Goal: Find specific page/section: Find specific page/section

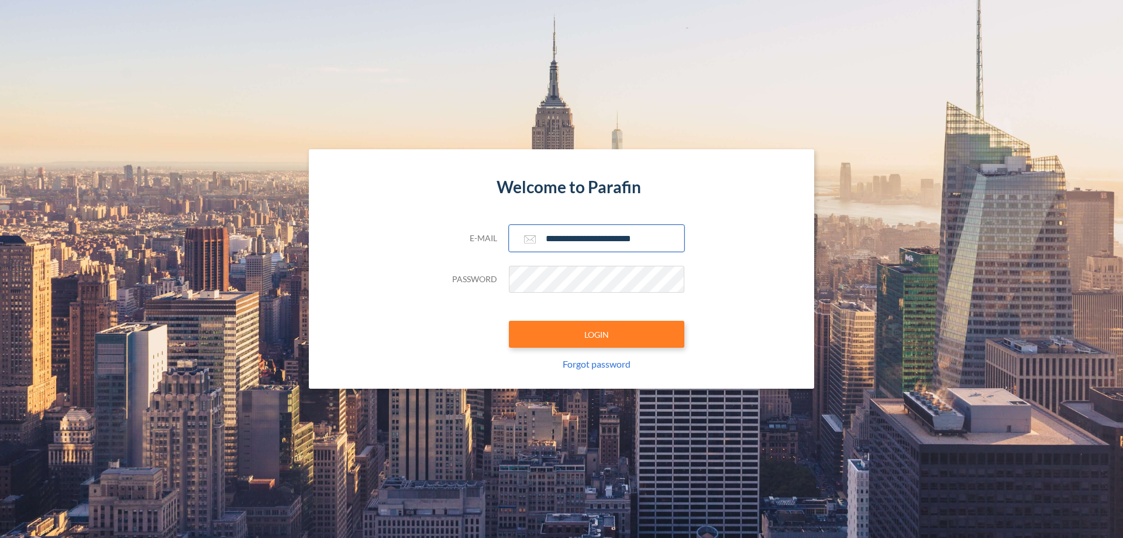
type input "**********"
click at [597, 334] on button "LOGIN" at bounding box center [596, 334] width 175 height 27
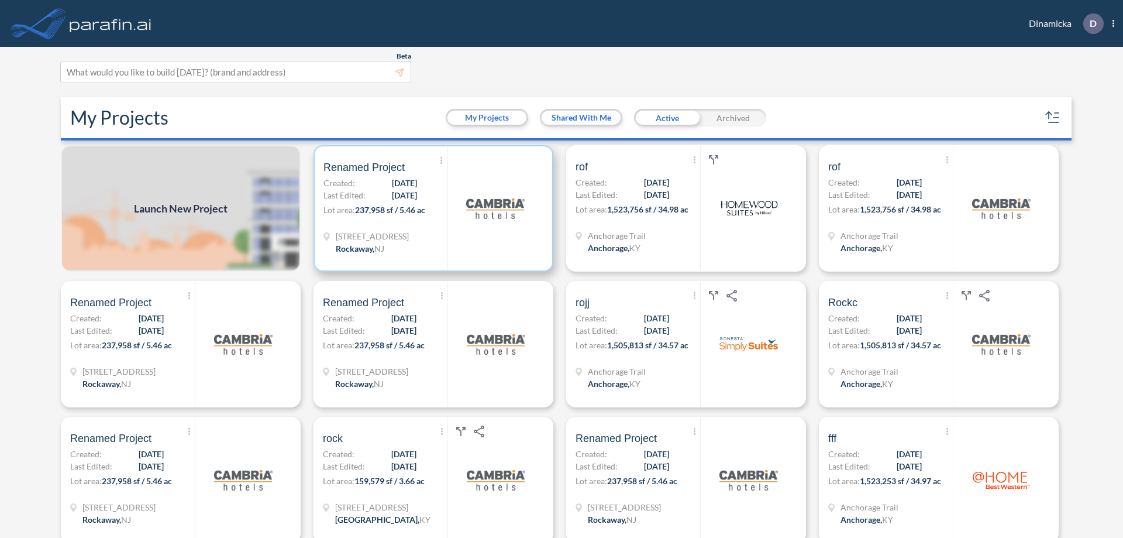
scroll to position [3, 0]
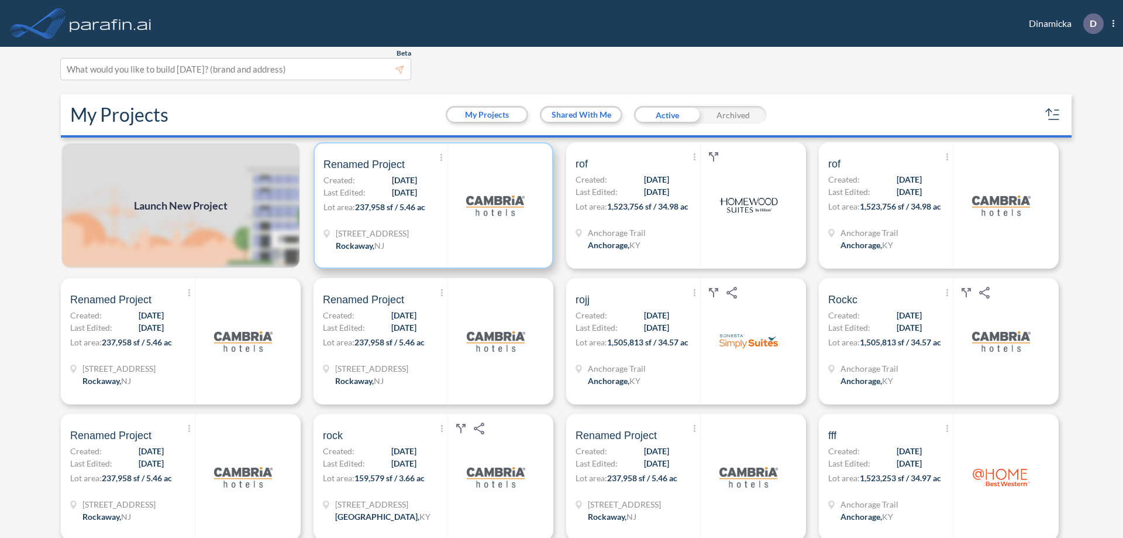
click at [431, 205] on p "Lot area: 237,958 sf / 5.46 ac" at bounding box center [385, 209] width 124 height 17
